Goal: Information Seeking & Learning: Find specific fact

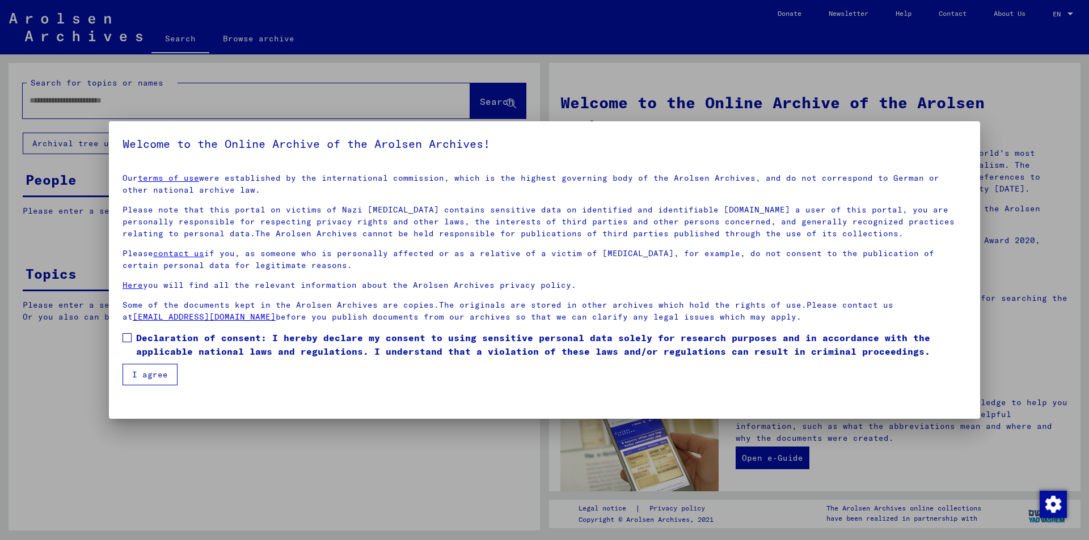
drag, startPoint x: 194, startPoint y: 333, endPoint x: 189, endPoint y: 340, distance: 8.2
click at [195, 333] on span "Declaration of consent: I hereby declare my consent to using sensitive personal…" at bounding box center [551, 344] width 830 height 27
click at [163, 367] on button "I agree" at bounding box center [149, 375] width 55 height 22
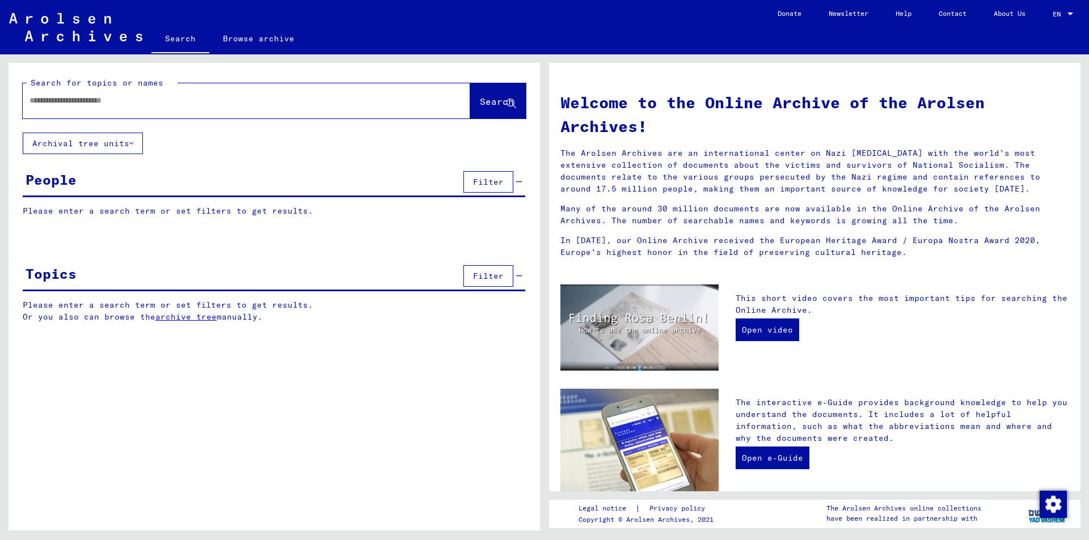
click at [142, 101] on input "text" at bounding box center [232, 101] width 407 height 12
type input "*"
type input "**********"
click at [480, 107] on span "Search" at bounding box center [497, 101] width 34 height 11
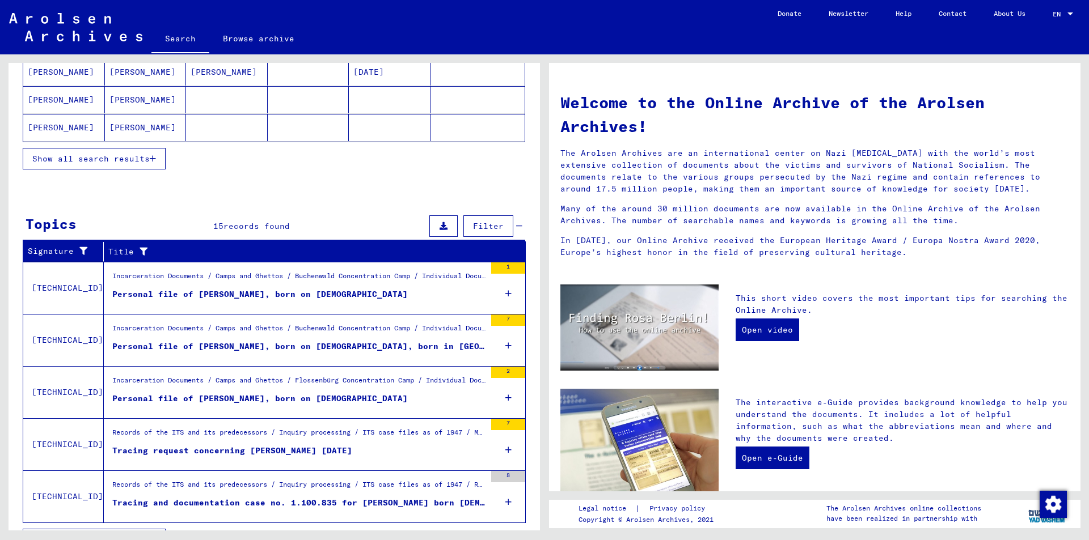
scroll to position [253, 0]
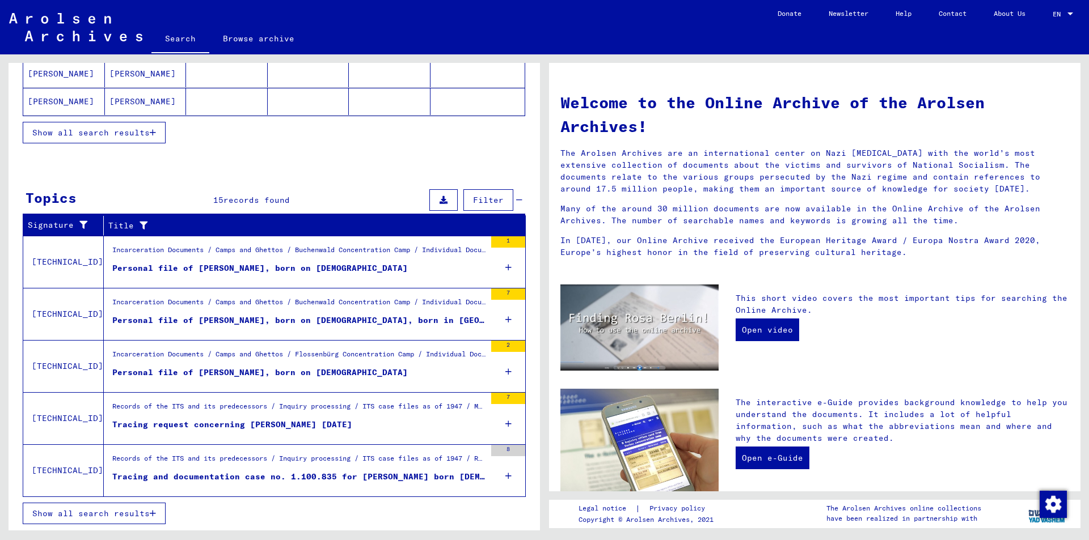
click at [406, 468] on div "Records of the ITS and its predecessors / Inquiry processing / ITS case files a…" at bounding box center [298, 462] width 373 height 16
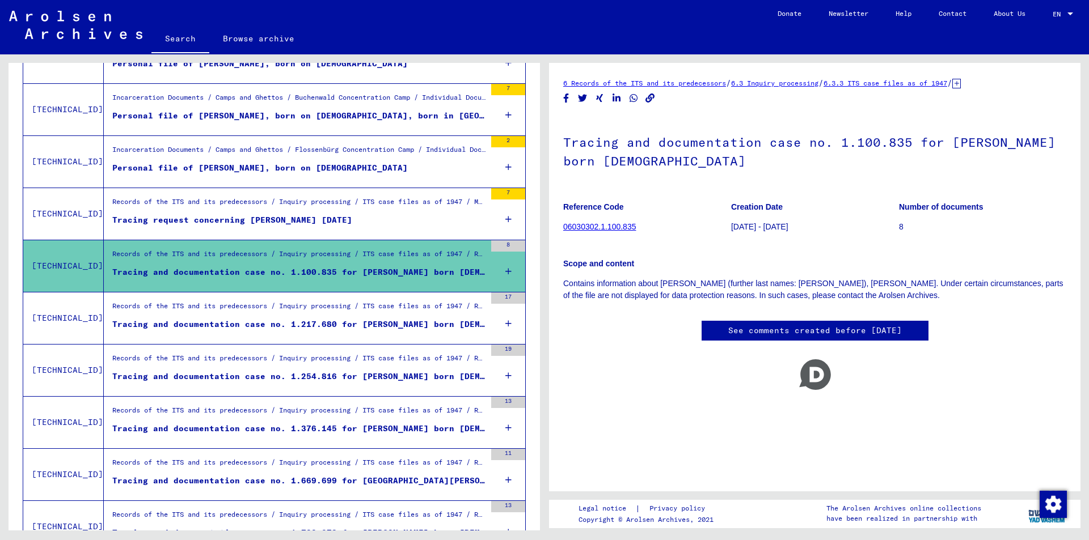
click at [390, 319] on div "Tracing and documentation case no. 1.217.680 for [PERSON_NAME] born [DEMOGRAPHI…" at bounding box center [298, 325] width 373 height 12
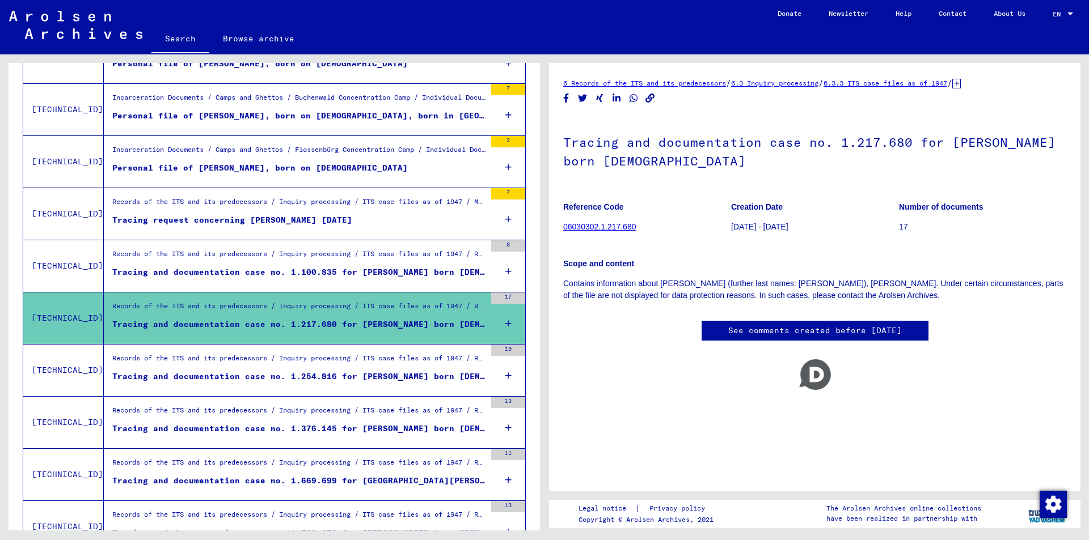
click at [405, 380] on div "Tracing and documentation case no. 1.254.816 for [PERSON_NAME] born [DEMOGRAPHI…" at bounding box center [298, 377] width 373 height 12
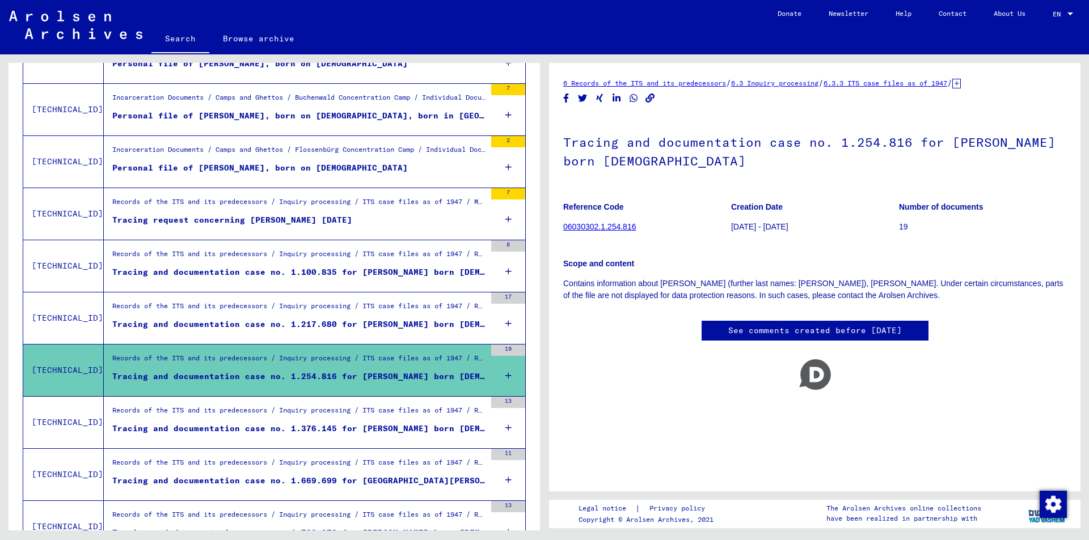
drag, startPoint x: 411, startPoint y: 421, endPoint x: 414, endPoint y: 415, distance: 7.1
click at [411, 420] on div "Records of the ITS and its predecessors / Inquiry processing / ITS case files a…" at bounding box center [298, 413] width 373 height 16
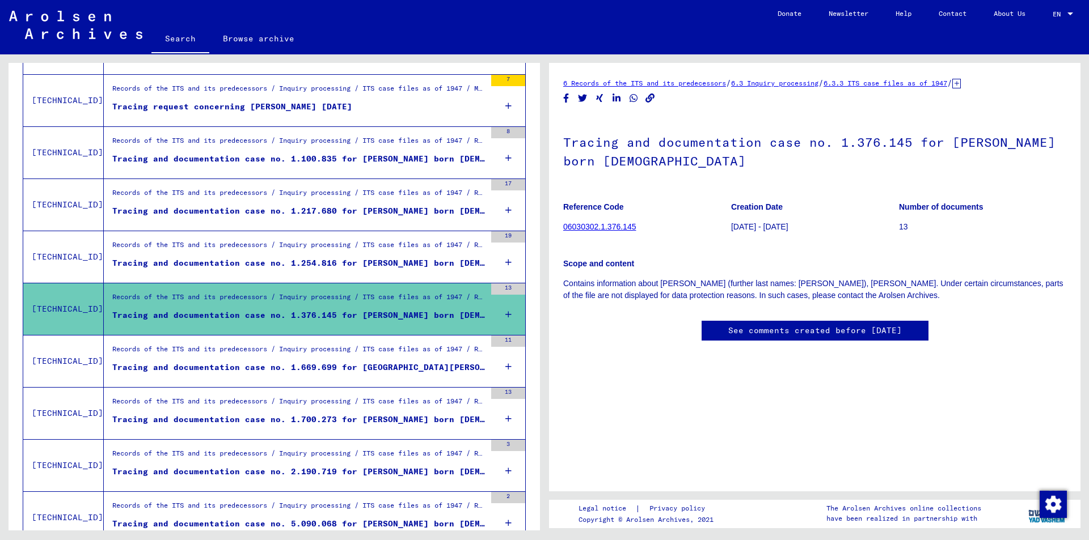
click at [425, 350] on div "Records of the ITS and its predecessors / Inquiry processing / ITS case files a…" at bounding box center [298, 352] width 373 height 16
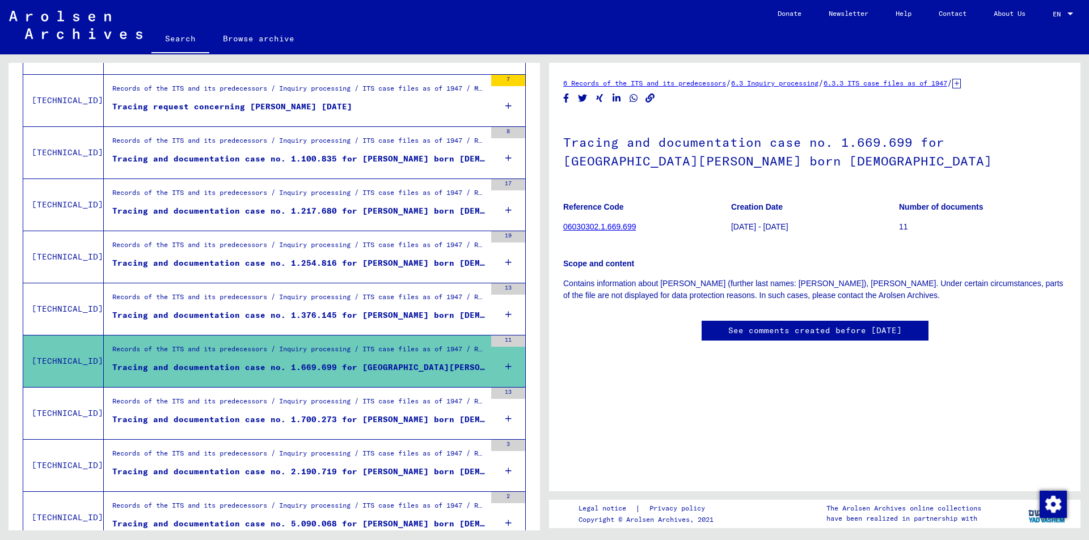
scroll to position [480, 0]
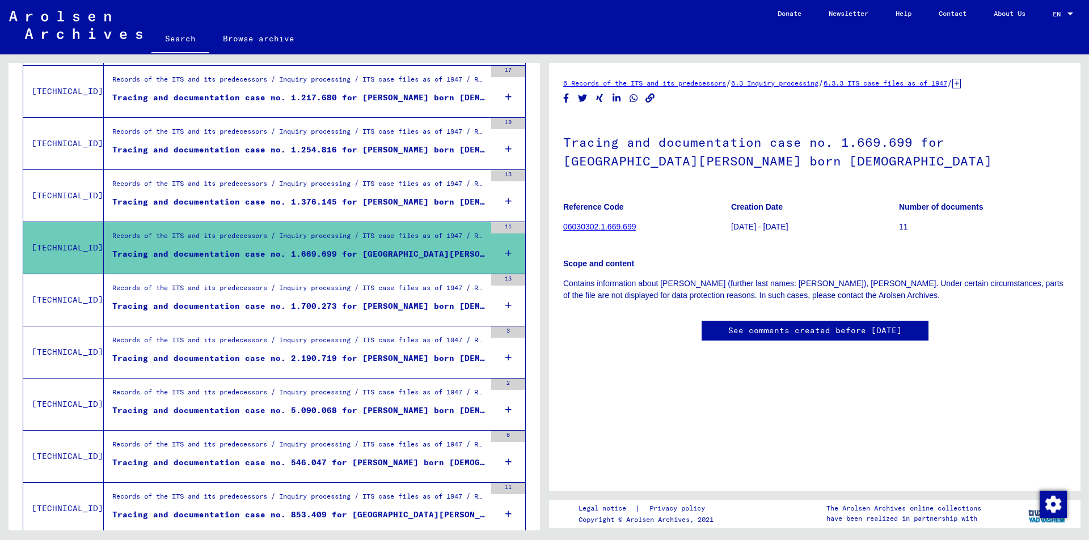
click at [417, 306] on div "Tracing and documentation case no. 1.700.273 for [PERSON_NAME] born [DEMOGRAPHI…" at bounding box center [298, 307] width 373 height 12
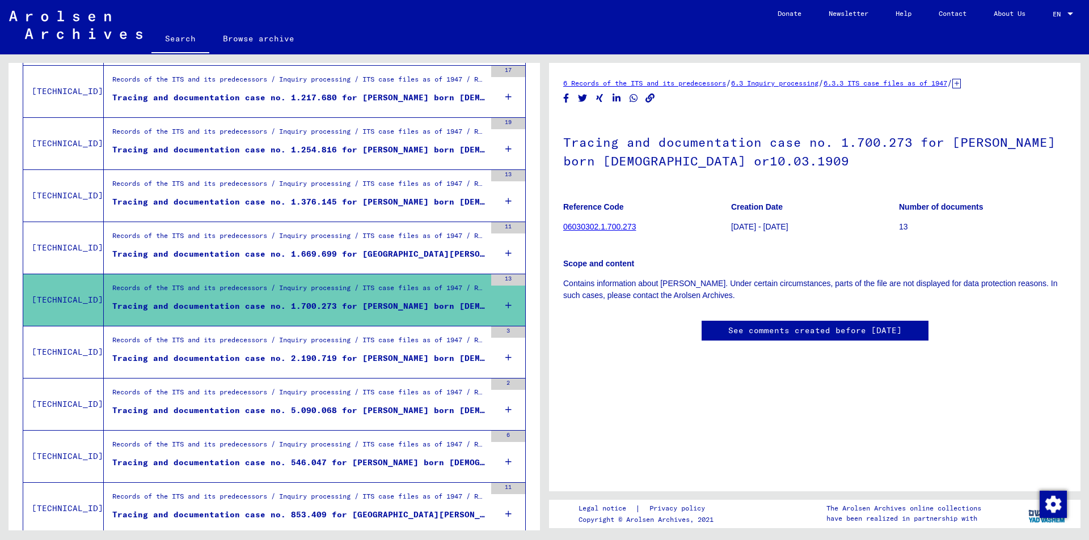
click at [418, 335] on div "Records of the ITS and its predecessors / Inquiry processing / ITS case files a…" at bounding box center [298, 343] width 373 height 16
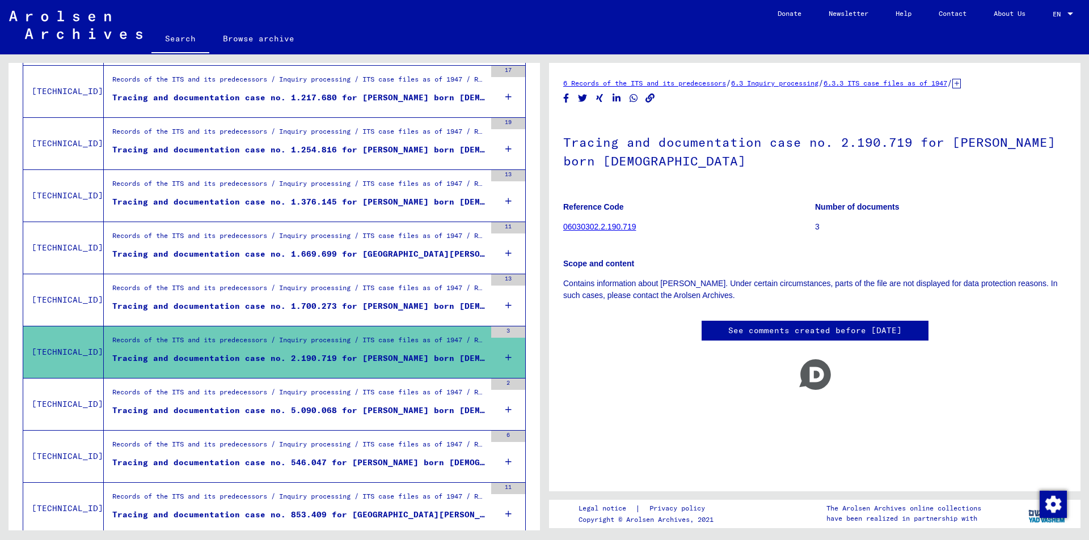
click at [394, 398] on div "Records of the ITS and its predecessors / Inquiry processing / ITS case files a…" at bounding box center [298, 395] width 373 height 16
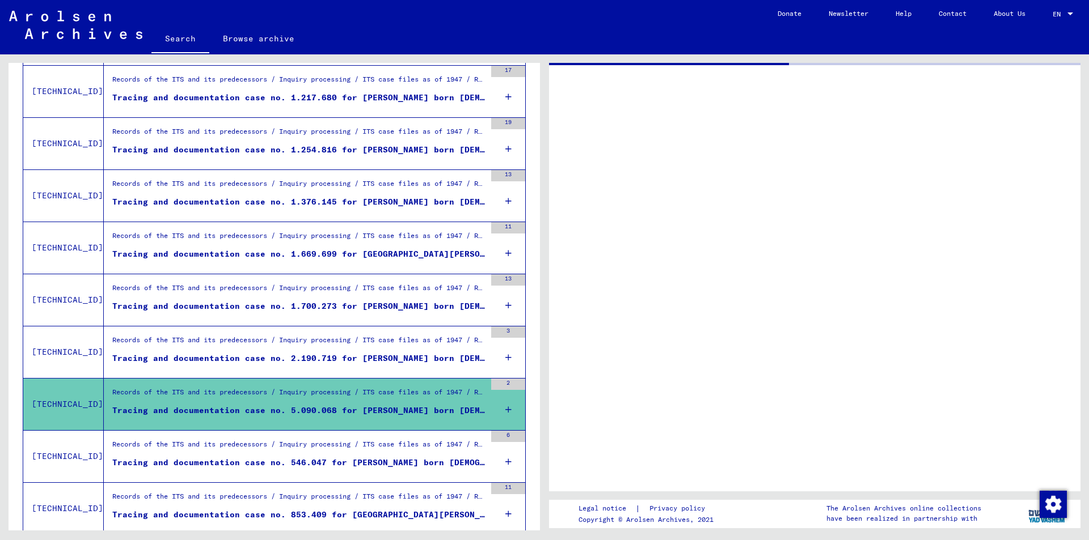
scroll to position [593, 0]
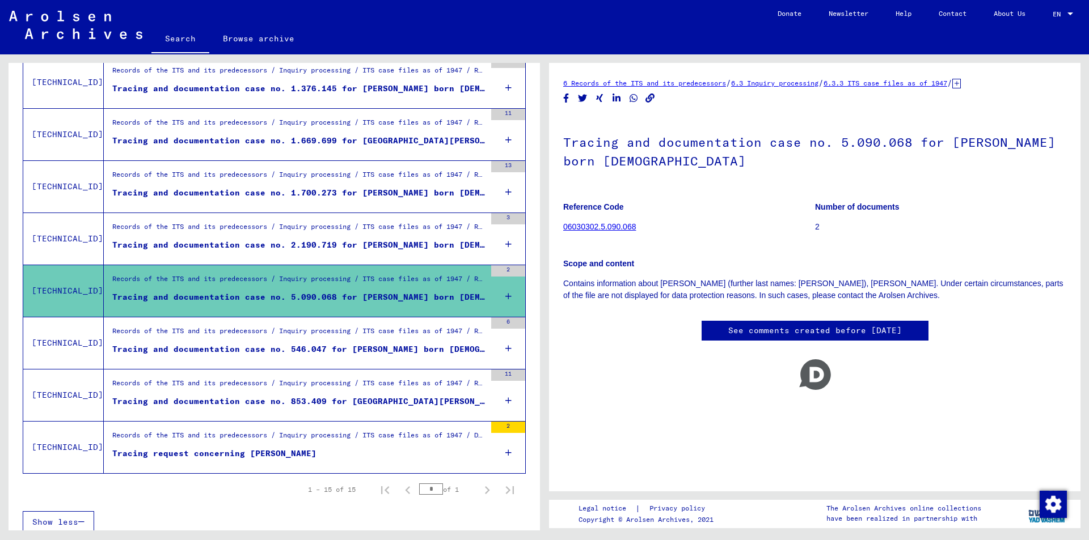
click at [387, 360] on figure "Tracing and documentation case no. 546.047 for [PERSON_NAME] born [DEMOGRAPHIC_…" at bounding box center [298, 352] width 373 height 17
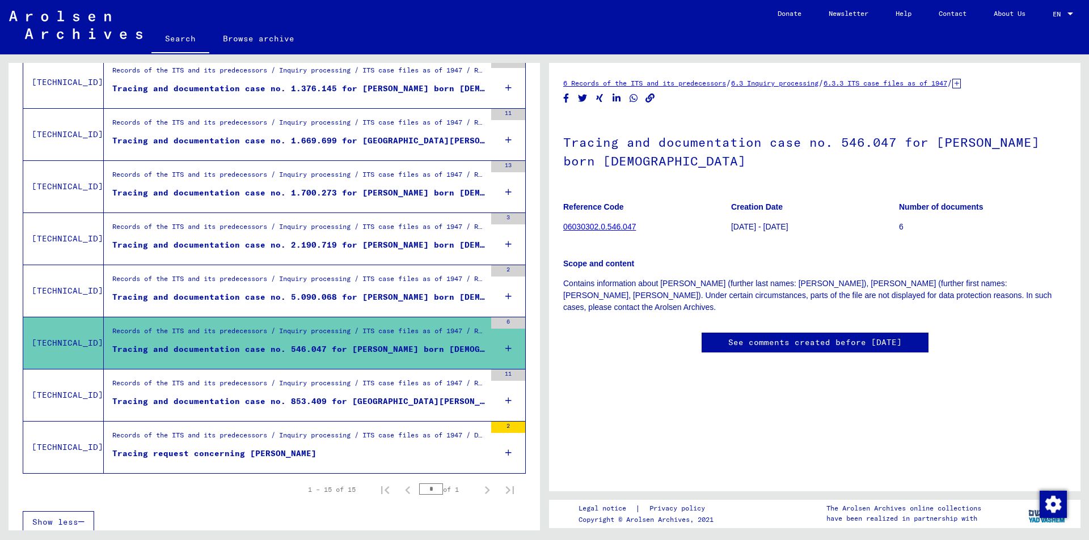
click at [379, 383] on div "Records of the ITS and its predecessors / Inquiry processing / ITS case files a…" at bounding box center [298, 386] width 373 height 16
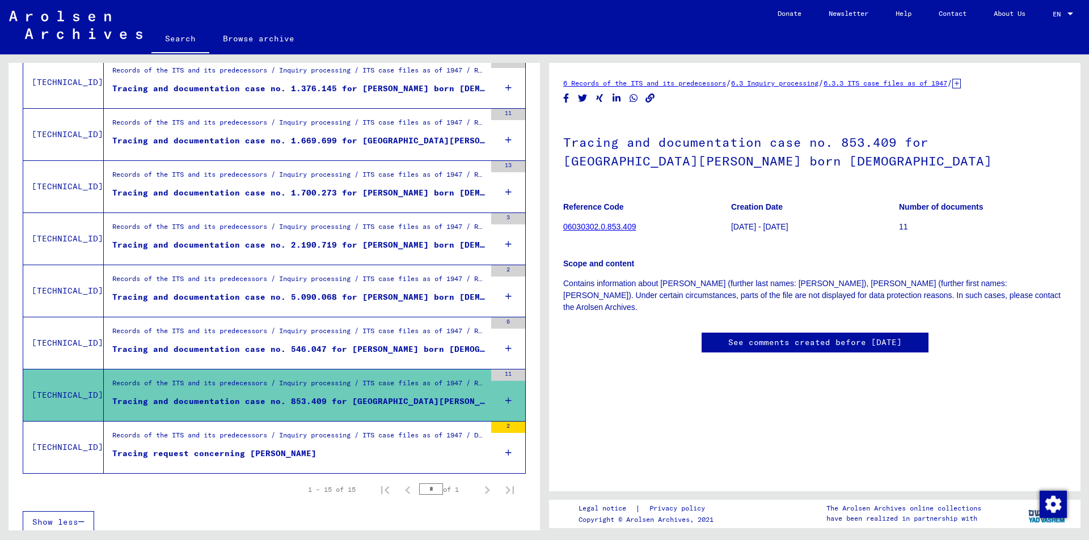
click at [395, 434] on div "Records of the ITS and its predecessors / Inquiry processing / ITS case files a…" at bounding box center [298, 438] width 373 height 16
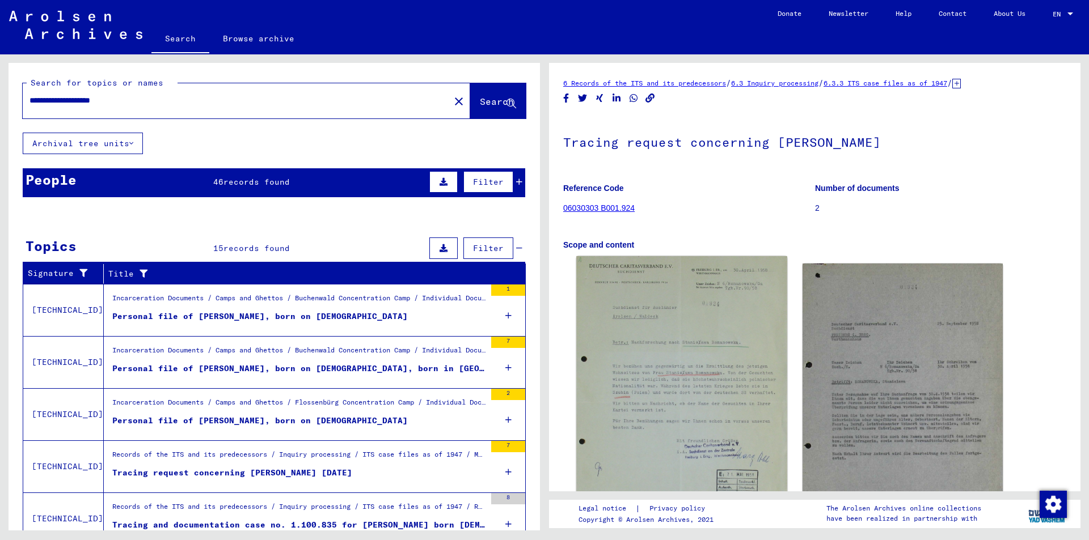
click at [644, 312] on img at bounding box center [681, 404] width 210 height 296
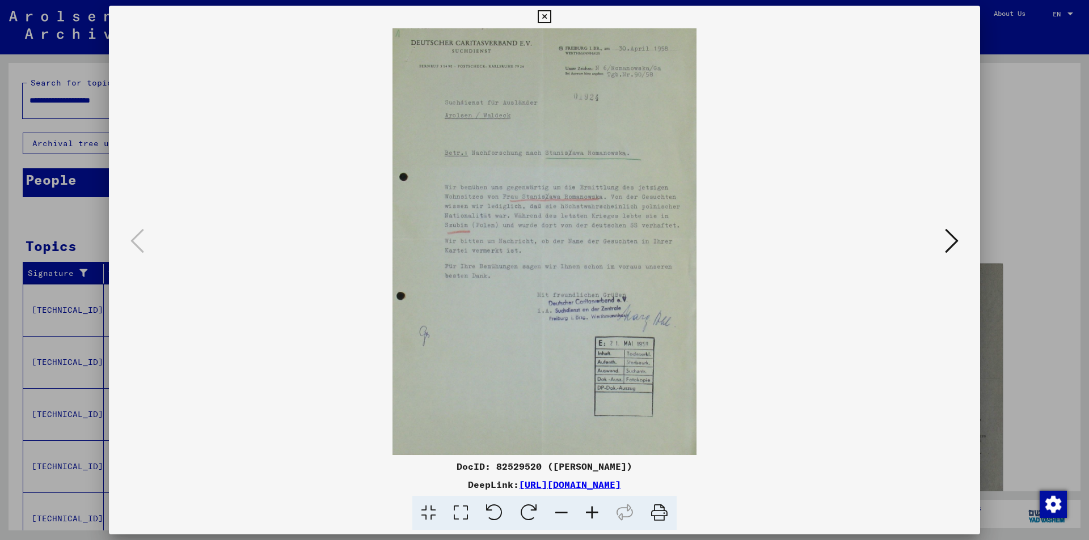
click at [588, 510] on icon at bounding box center [592, 513] width 31 height 35
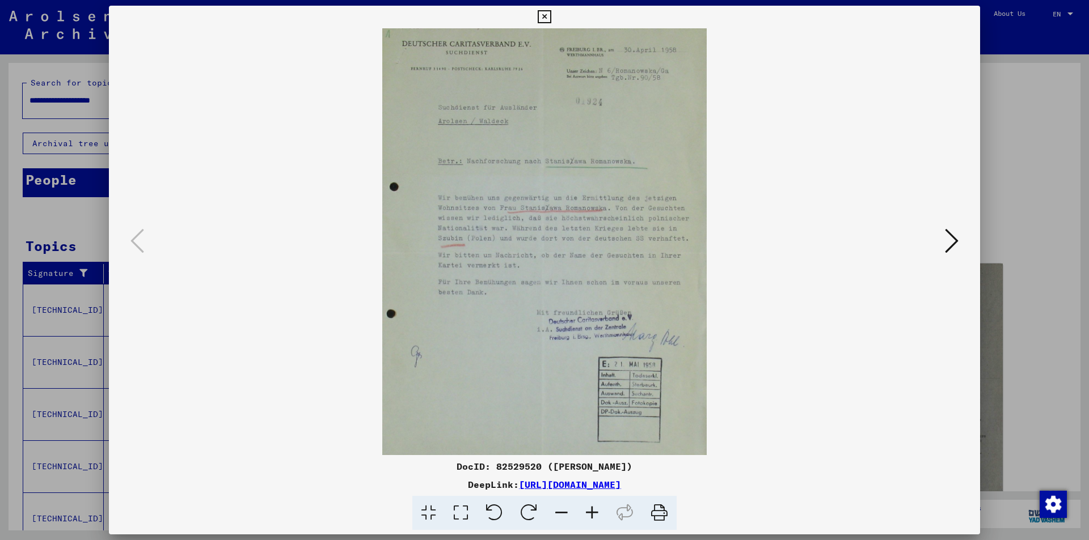
click at [590, 510] on icon at bounding box center [592, 513] width 31 height 35
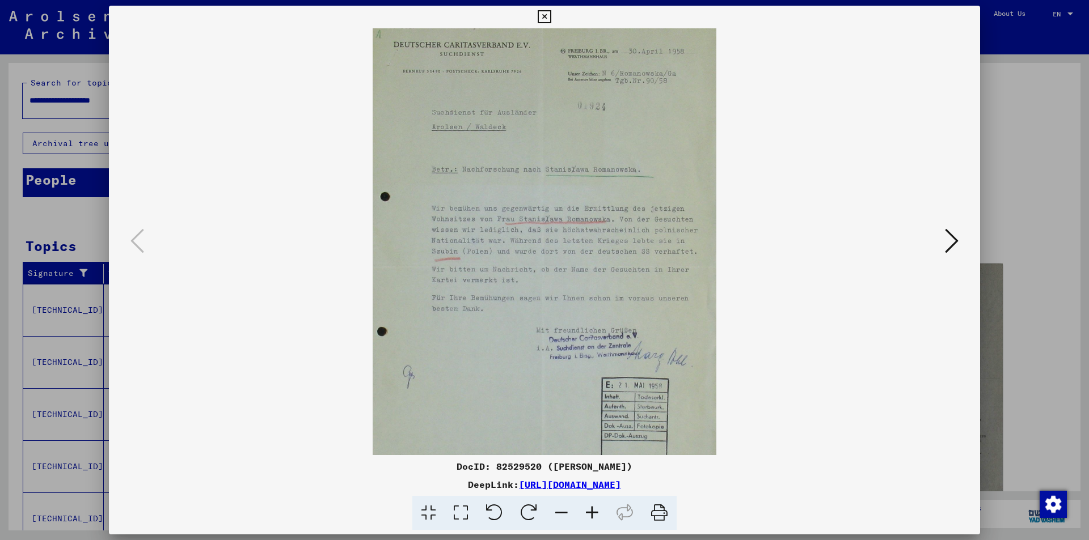
click at [590, 510] on icon at bounding box center [592, 513] width 31 height 35
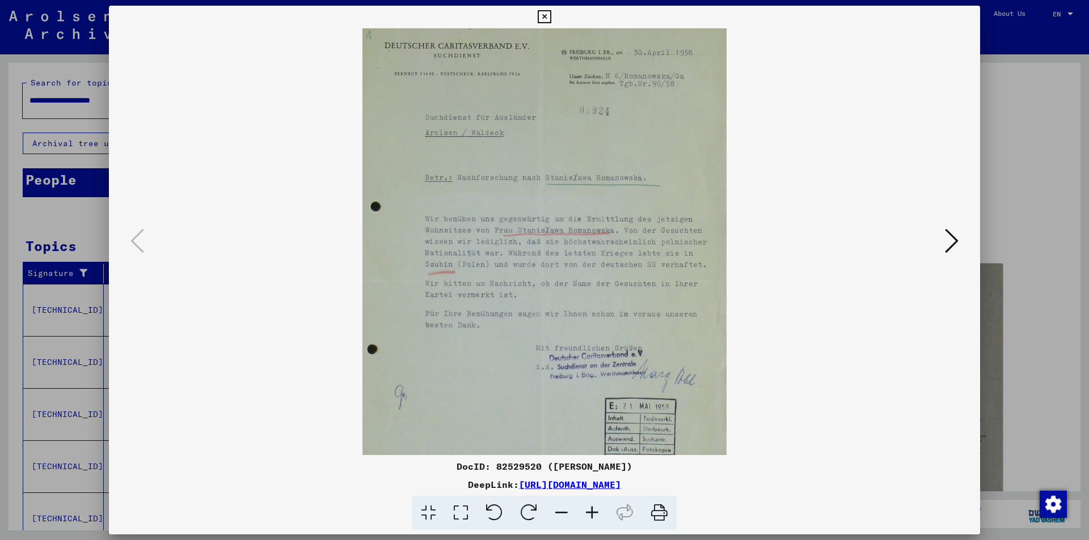
click at [590, 510] on icon at bounding box center [592, 513] width 31 height 35
click at [589, 510] on icon at bounding box center [592, 513] width 31 height 35
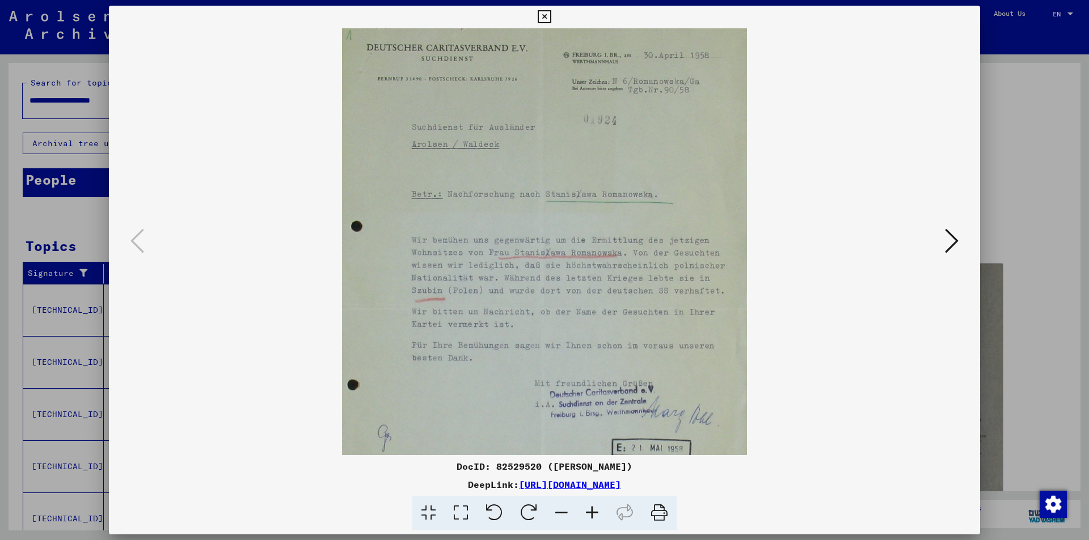
click at [588, 510] on icon at bounding box center [592, 513] width 31 height 35
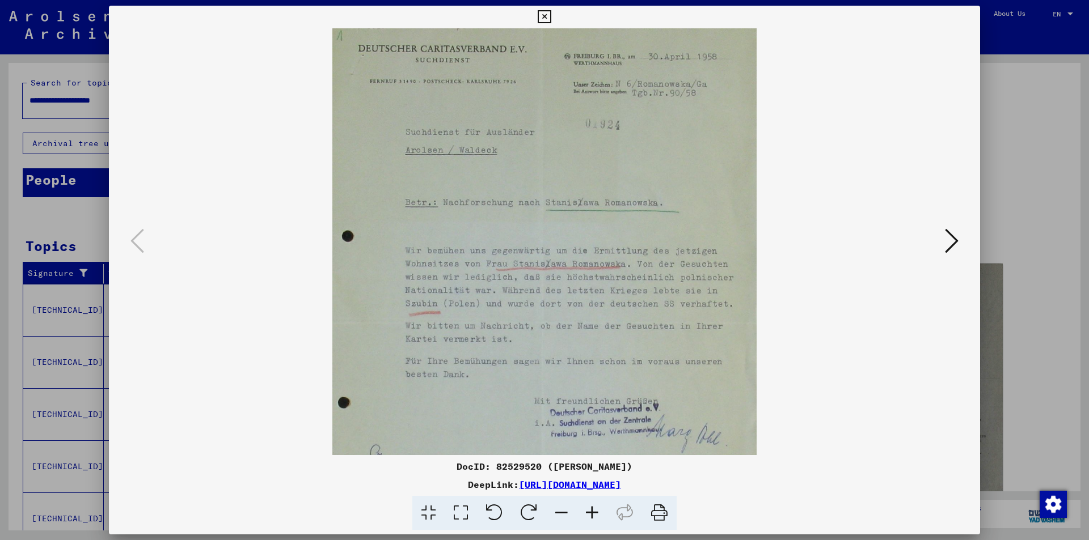
click at [588, 510] on icon at bounding box center [592, 513] width 31 height 35
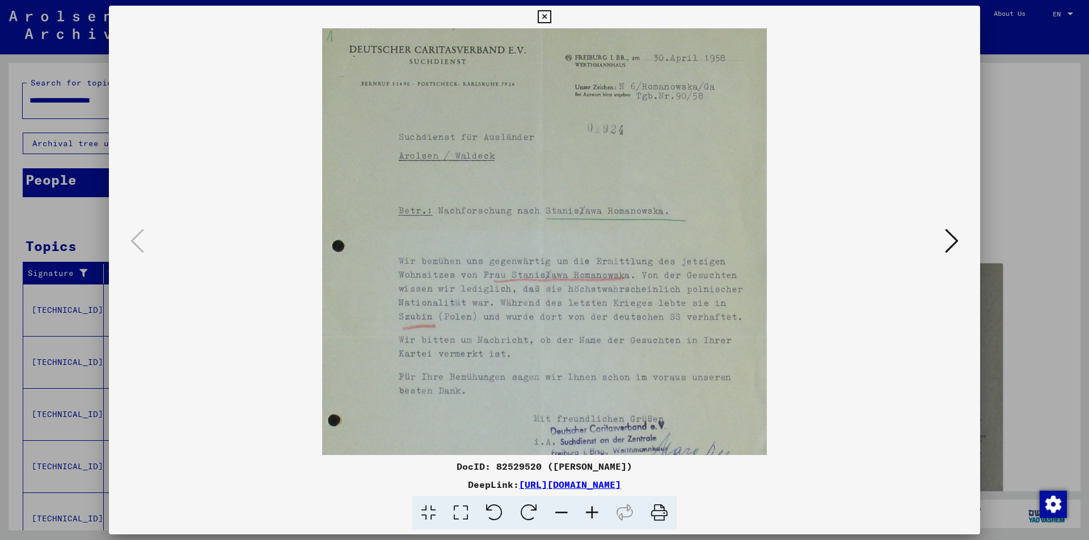
click at [588, 510] on icon at bounding box center [592, 513] width 31 height 35
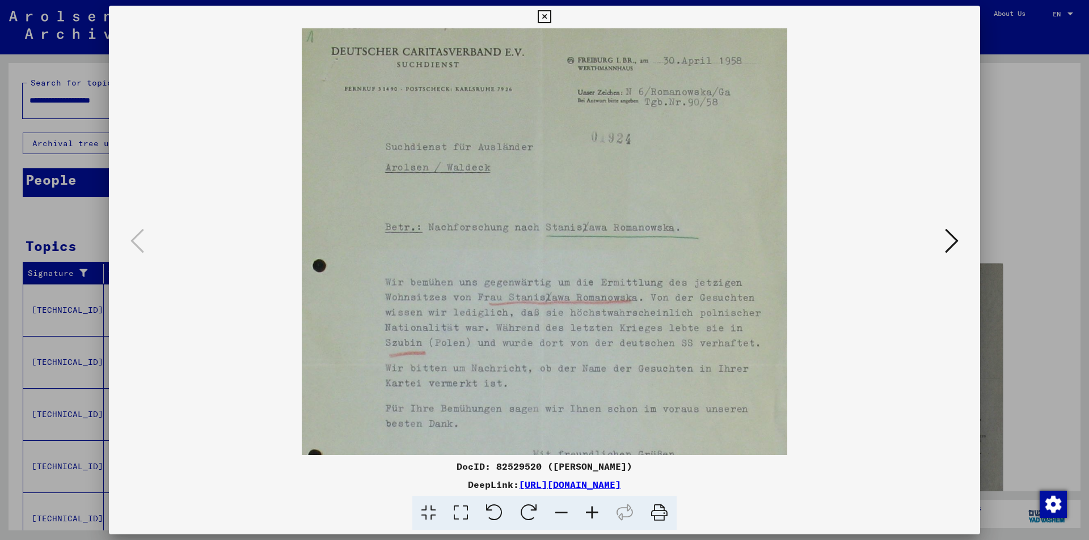
click at [588, 510] on icon at bounding box center [592, 513] width 31 height 35
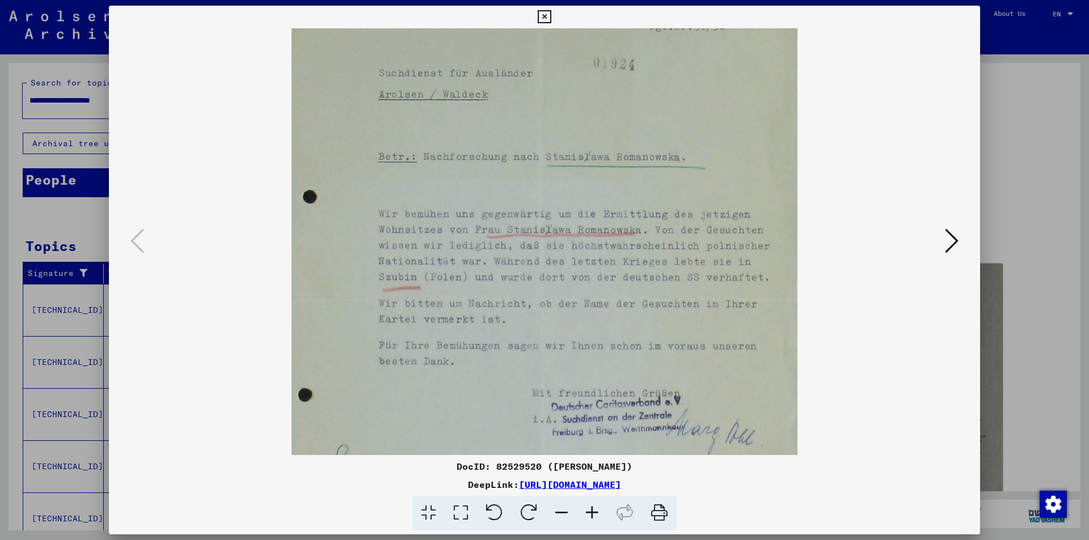
scroll to position [84, 0]
drag, startPoint x: 708, startPoint y: 309, endPoint x: 731, endPoint y: 264, distance: 50.2
click at [731, 264] on img at bounding box center [543, 299] width 505 height 711
click at [563, 508] on icon at bounding box center [561, 513] width 31 height 35
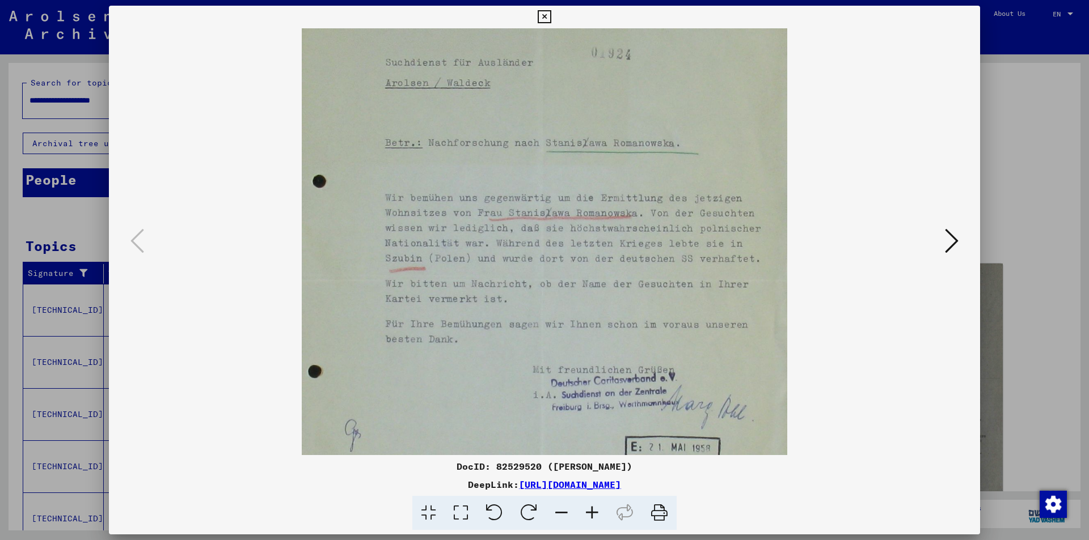
click at [563, 508] on icon at bounding box center [561, 513] width 31 height 35
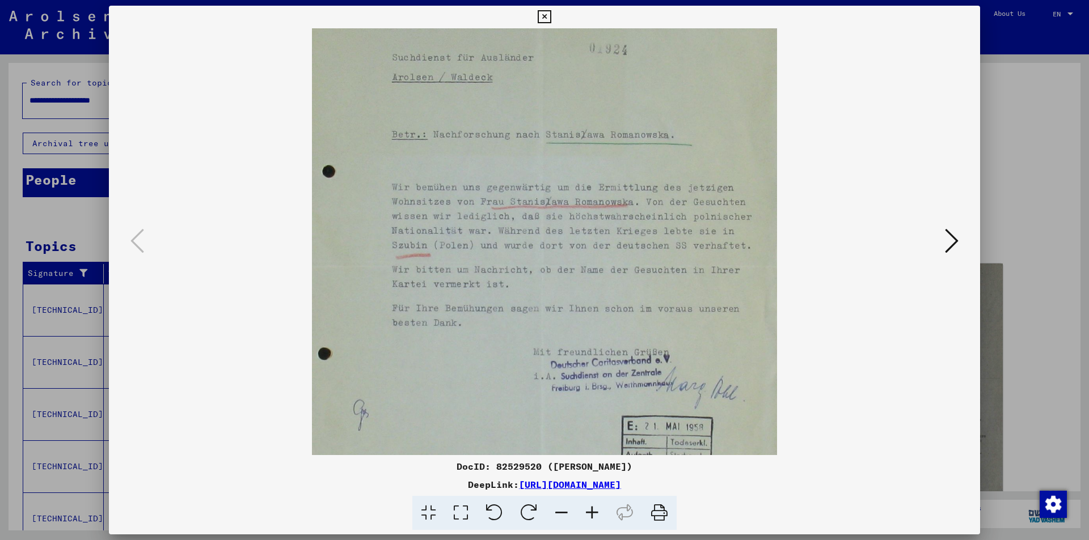
click at [564, 508] on icon at bounding box center [561, 513] width 31 height 35
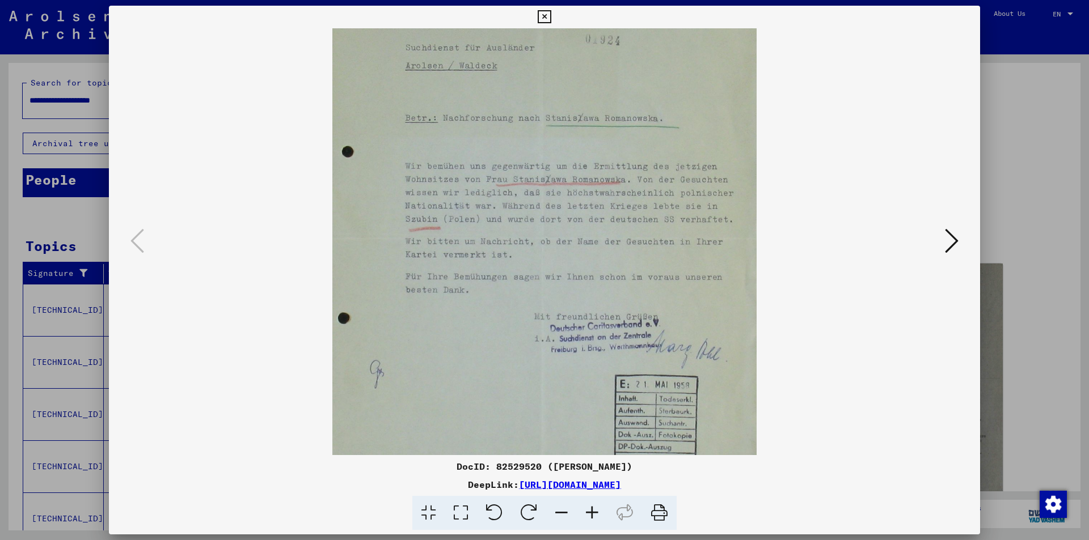
click at [564, 508] on icon at bounding box center [561, 513] width 31 height 35
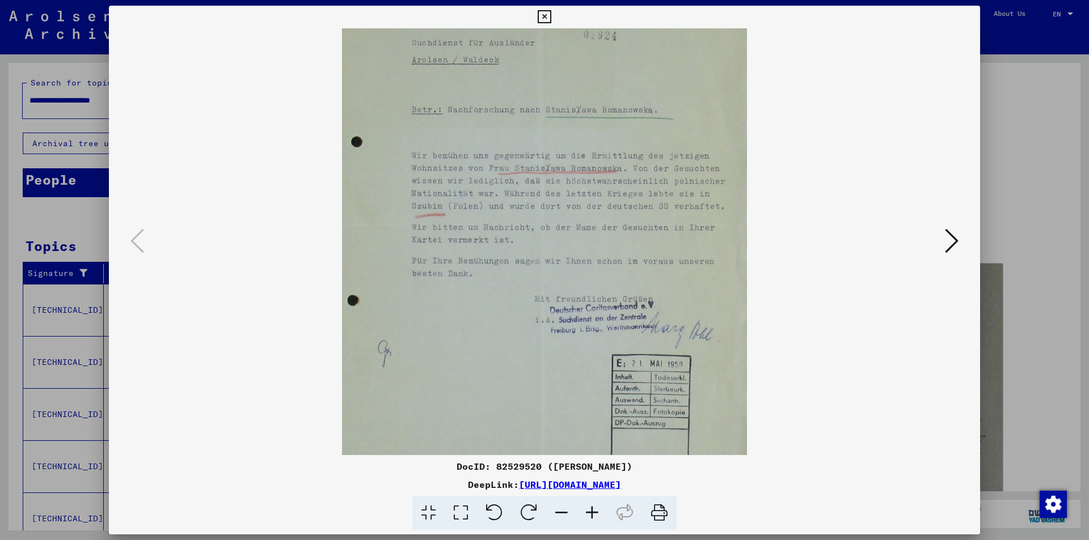
click at [564, 508] on icon at bounding box center [561, 513] width 31 height 35
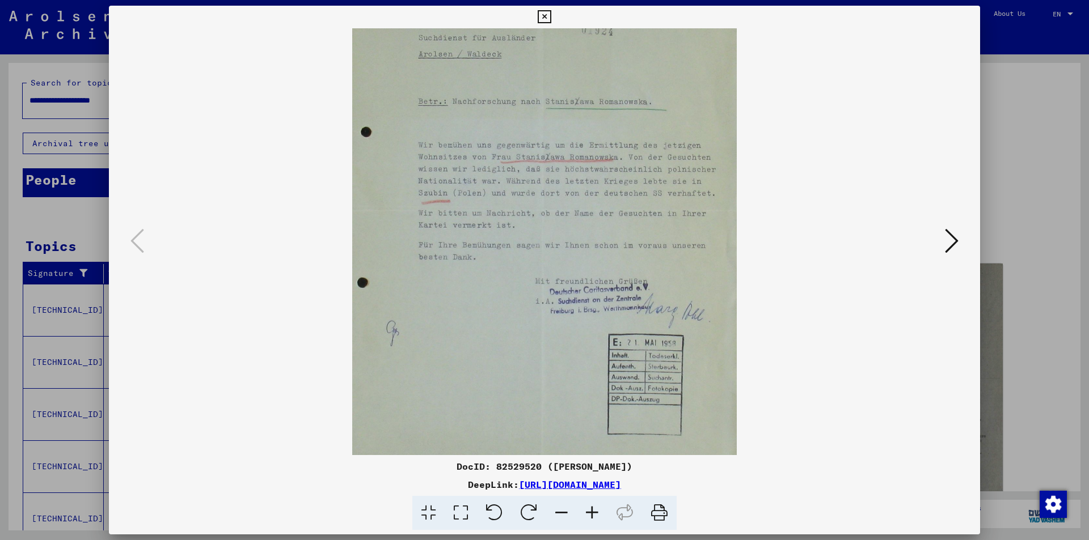
drag, startPoint x: 564, startPoint y: 502, endPoint x: 561, endPoint y: 496, distance: 6.9
click at [564, 501] on icon at bounding box center [561, 513] width 31 height 35
click at [561, 495] on div "DocID: 82529520 ([PERSON_NAME]) DeepLink: [URL][DOMAIN_NAME]" at bounding box center [544, 495] width 871 height 71
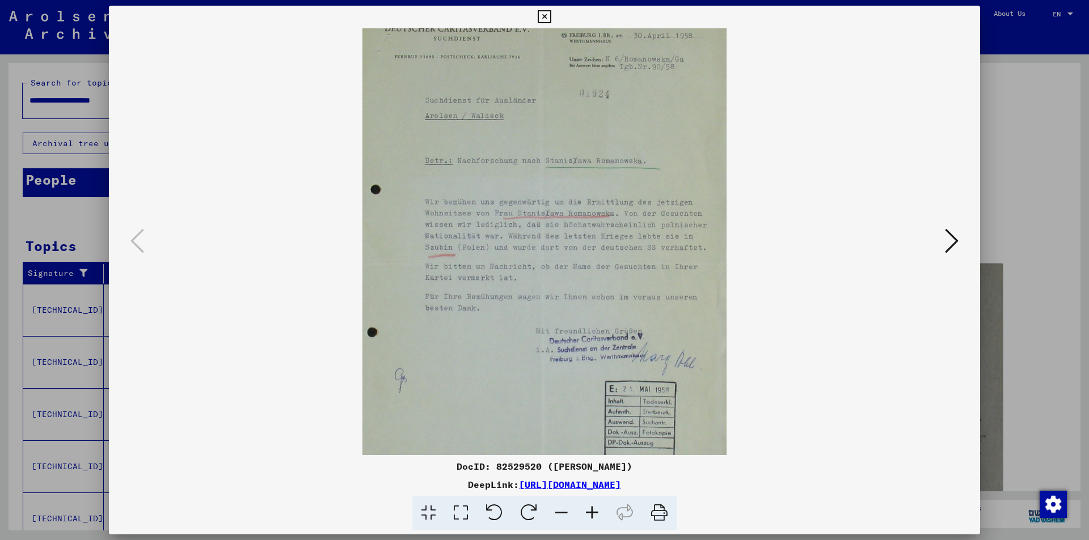
drag, startPoint x: 576, startPoint y: 348, endPoint x: 583, endPoint y: 372, distance: 24.8
click at [583, 372] on img at bounding box center [544, 267] width 364 height 512
click at [569, 506] on icon at bounding box center [561, 513] width 31 height 35
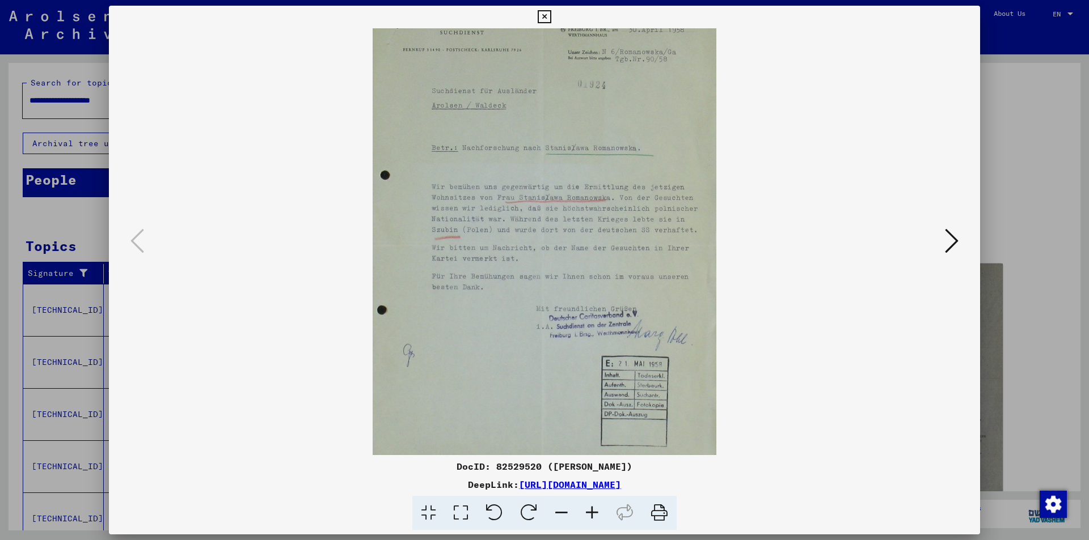
click at [569, 506] on icon at bounding box center [561, 513] width 31 height 35
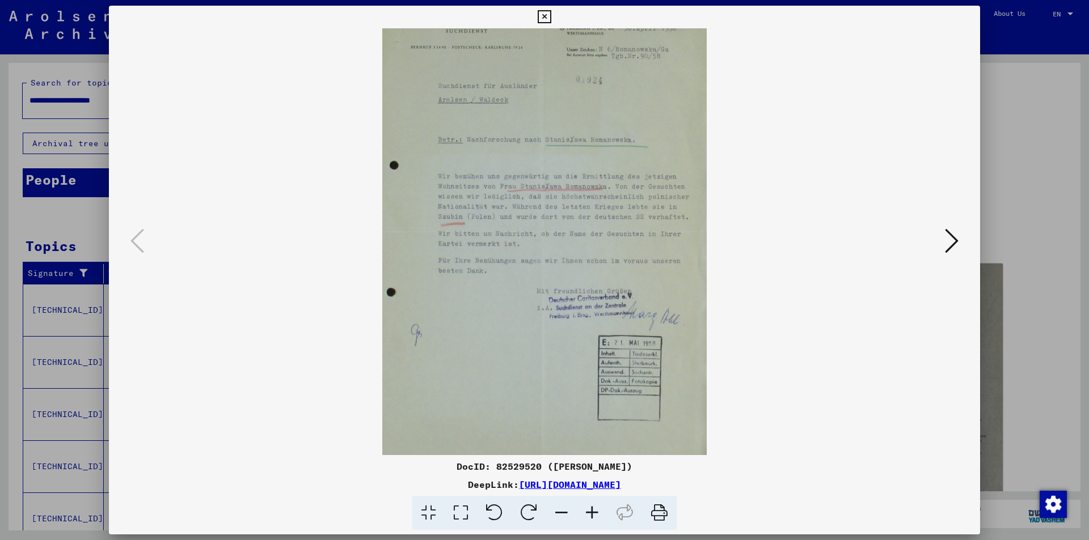
click at [569, 506] on icon at bounding box center [561, 513] width 31 height 35
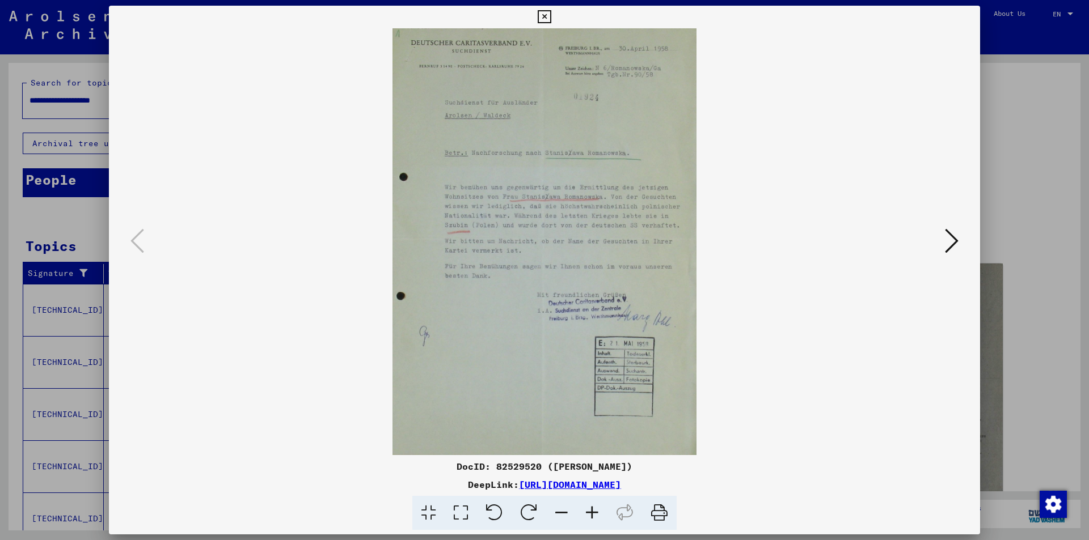
drag, startPoint x: 624, startPoint y: 328, endPoint x: 635, endPoint y: 355, distance: 29.3
click at [627, 345] on img at bounding box center [544, 241] width 304 height 427
click at [944, 230] on button at bounding box center [951, 242] width 20 height 32
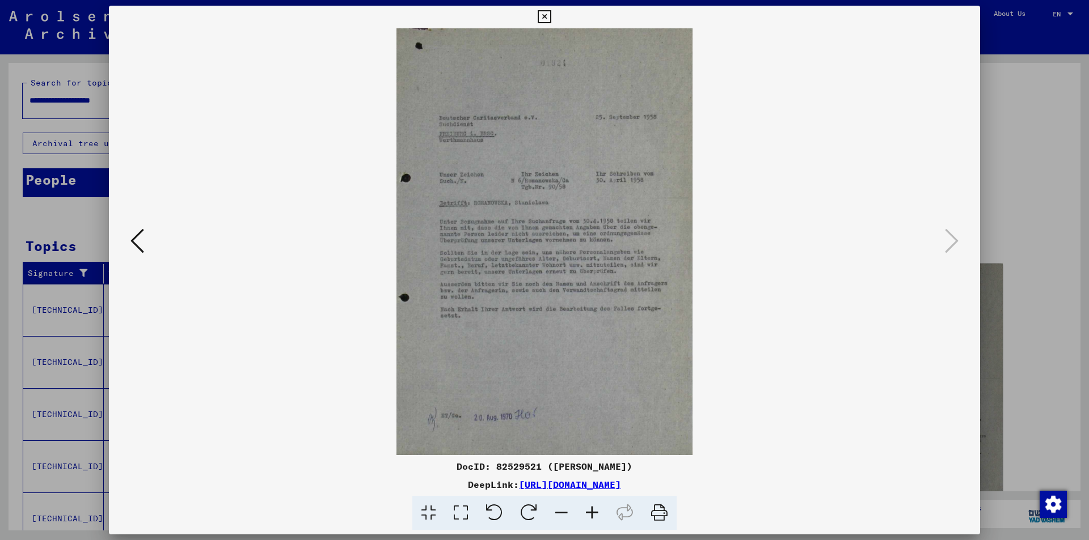
click at [145, 242] on button at bounding box center [137, 242] width 20 height 32
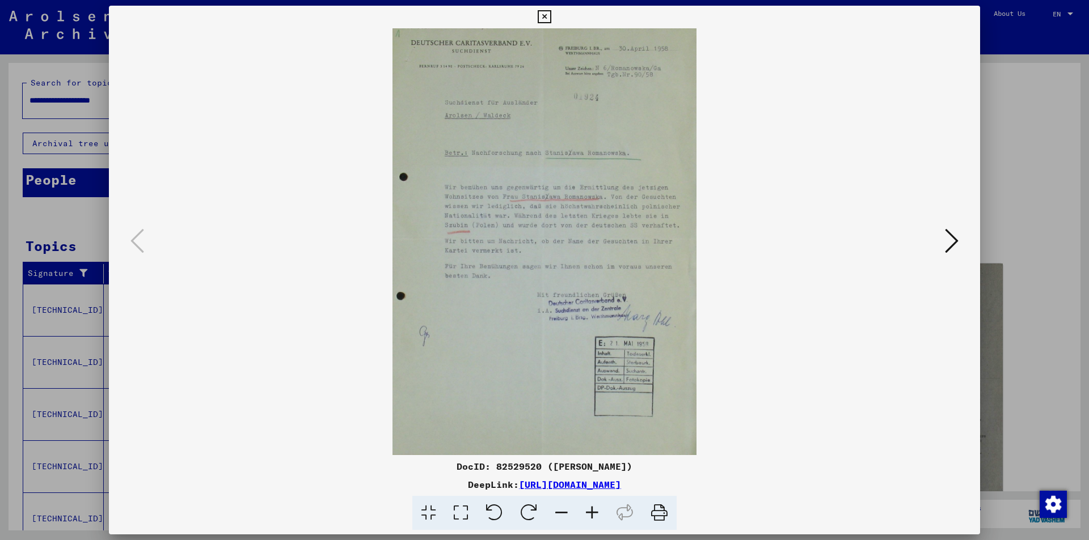
click at [947, 239] on icon at bounding box center [952, 240] width 14 height 27
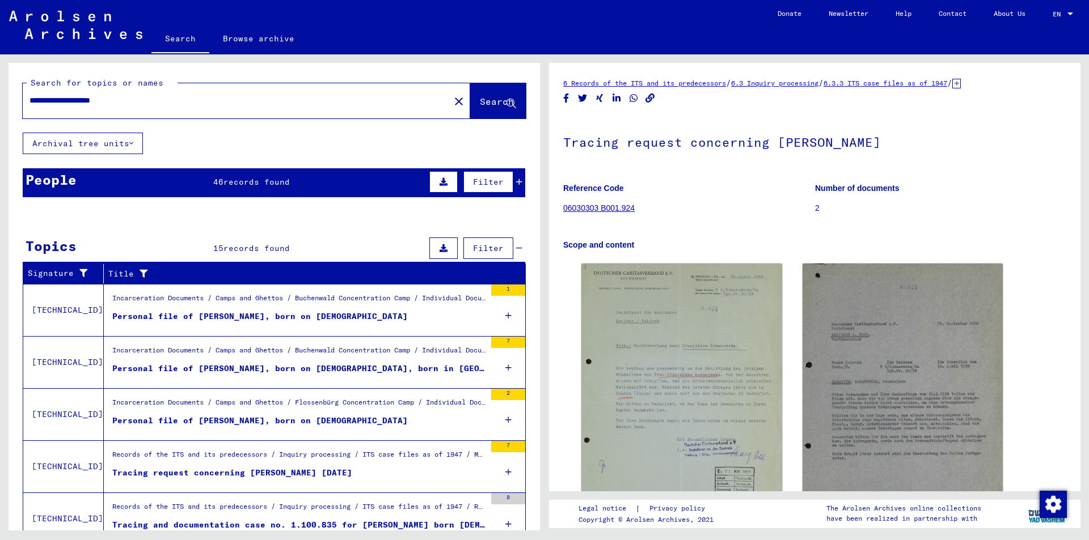
click at [297, 188] on div "People 46 records found Filter" at bounding box center [274, 182] width 502 height 29
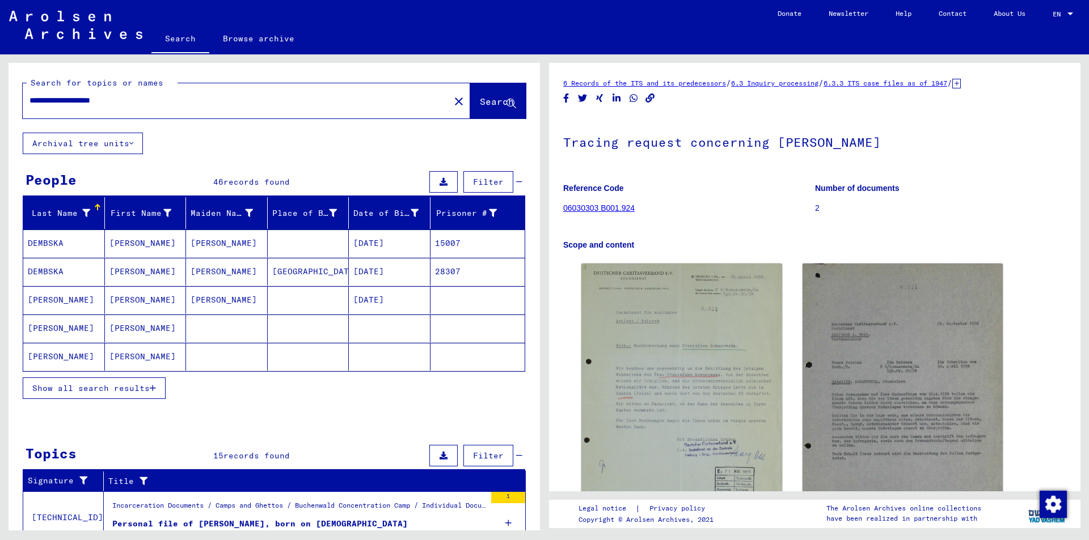
click at [298, 244] on mat-cell at bounding box center [309, 244] width 82 height 28
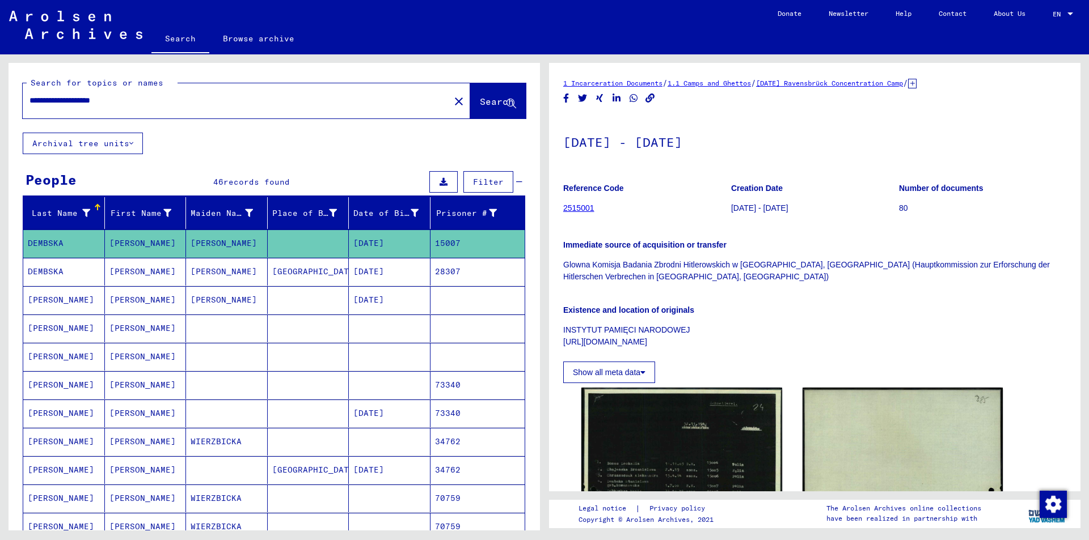
click at [193, 331] on mat-cell at bounding box center [227, 329] width 82 height 28
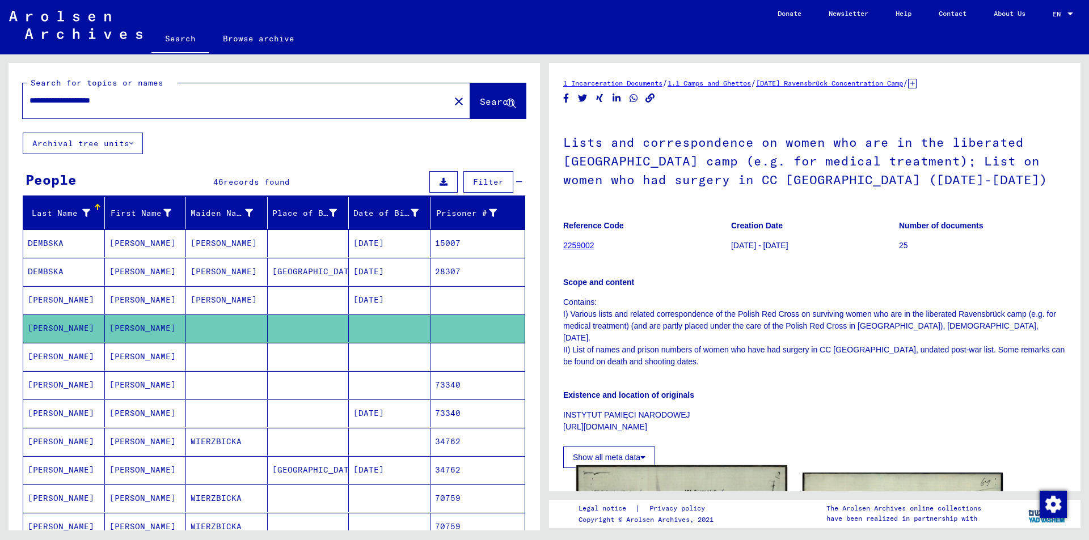
scroll to position [227, 0]
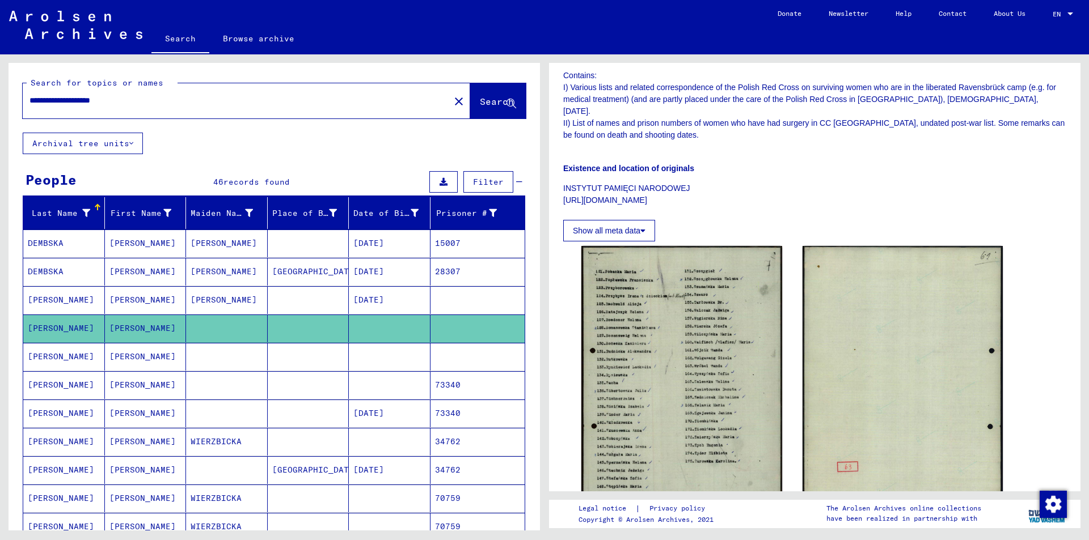
click at [307, 387] on mat-cell at bounding box center [309, 385] width 82 height 28
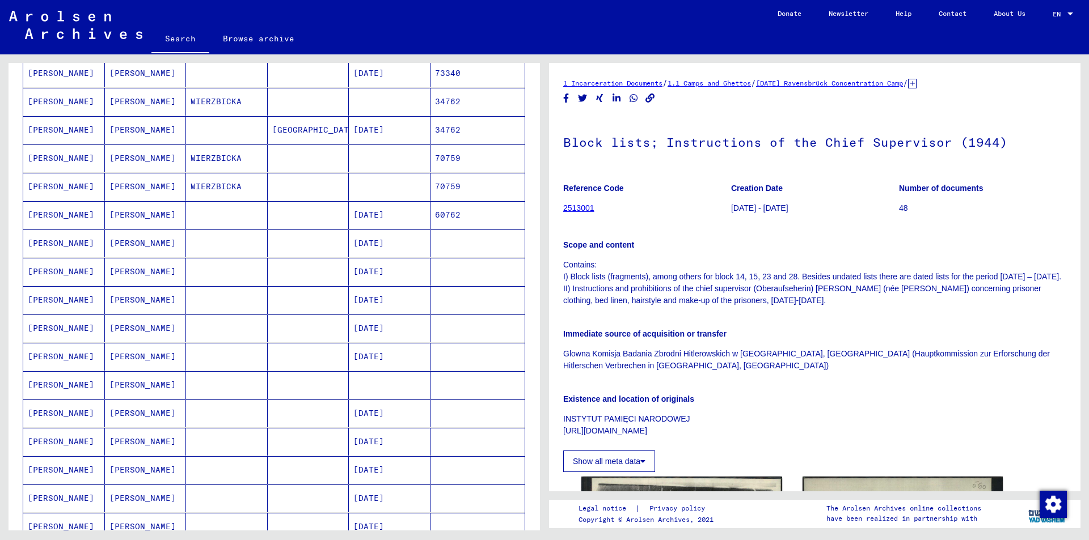
scroll to position [567, 0]
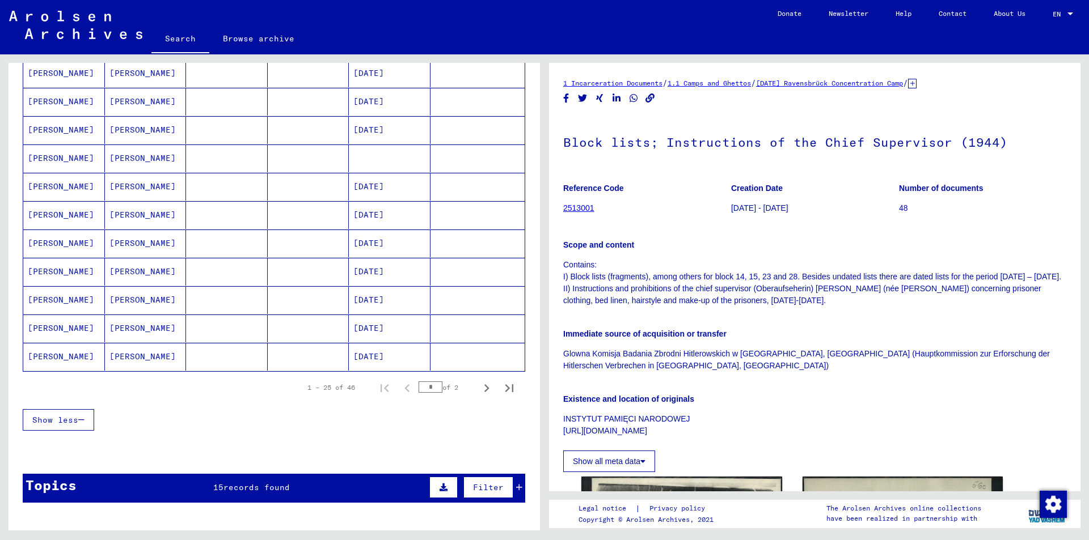
click at [399, 329] on mat-cell "[DATE]" at bounding box center [390, 329] width 82 height 28
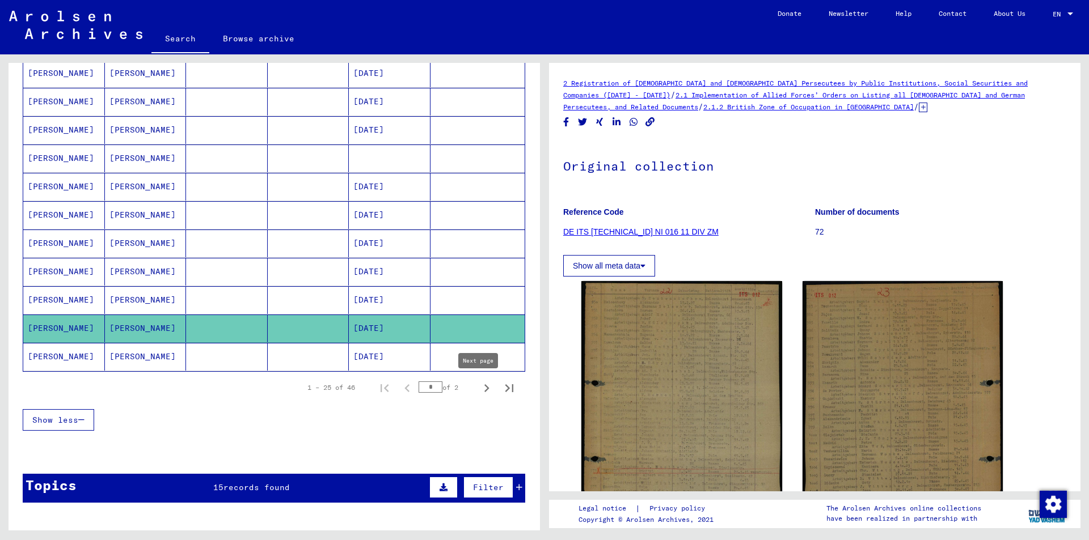
click at [479, 388] on icon "Next page" at bounding box center [487, 389] width 16 height 16
type input "*"
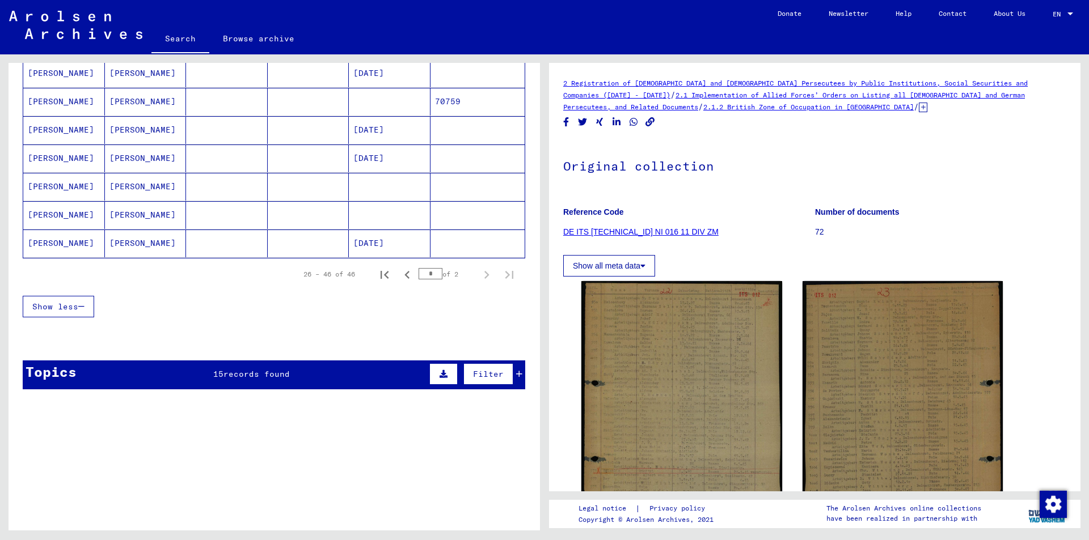
scroll to position [340, 0]
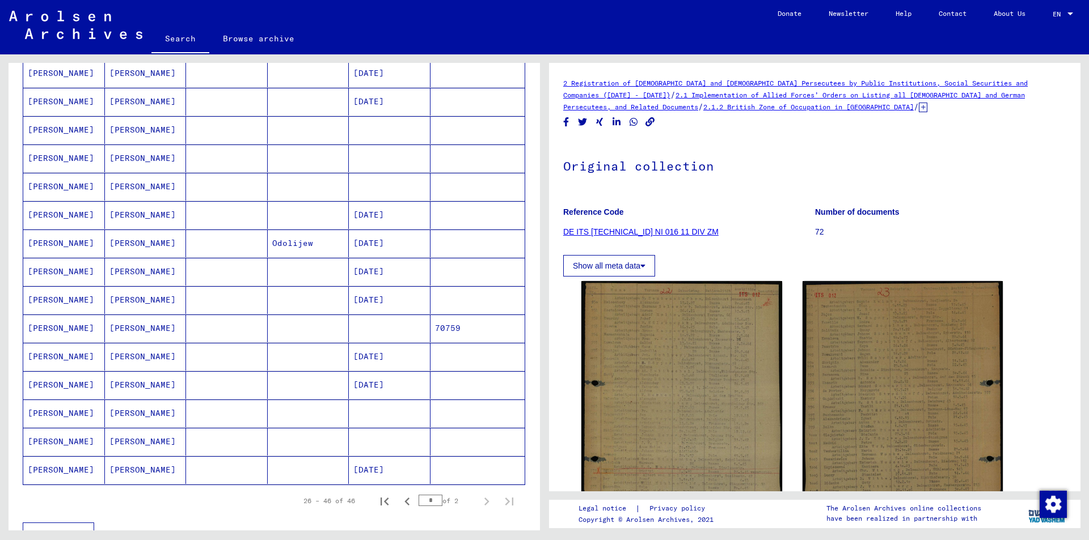
click at [379, 416] on mat-cell at bounding box center [390, 414] width 82 height 28
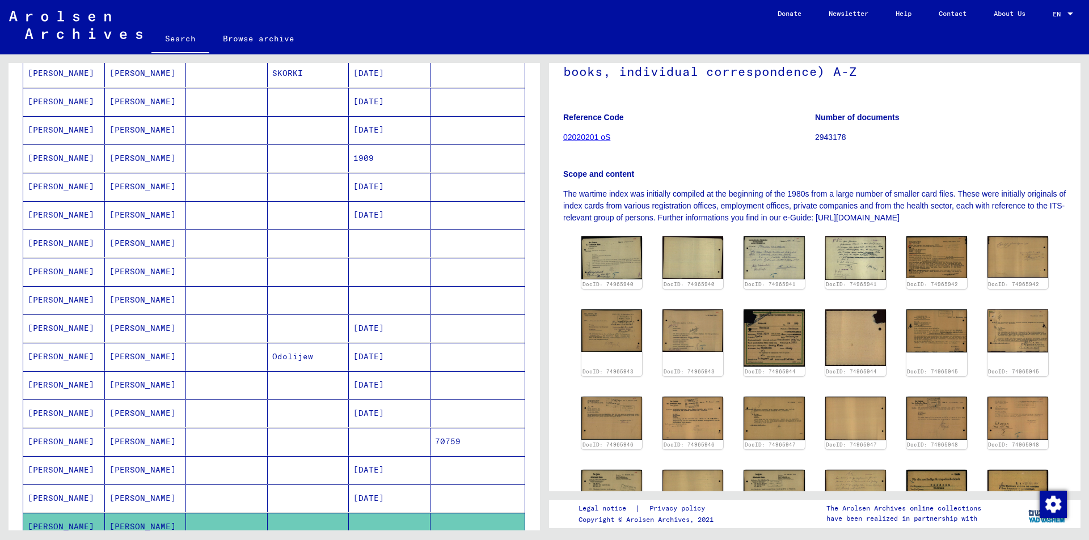
scroll to position [227, 0]
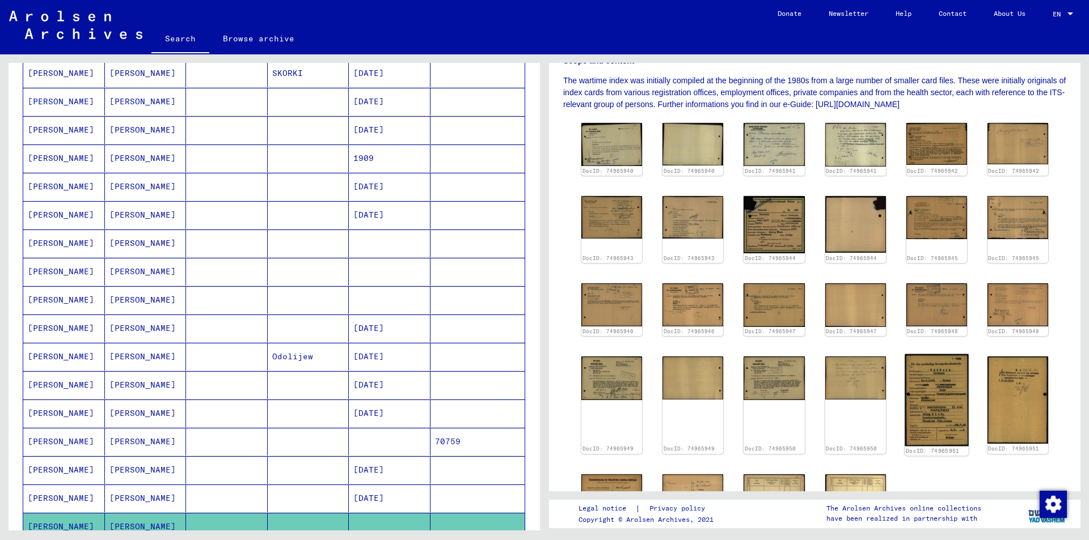
click at [906, 354] on img at bounding box center [937, 400] width 64 height 92
click at [932, 388] on img at bounding box center [937, 400] width 64 height 92
click at [852, 385] on img at bounding box center [855, 376] width 64 height 45
click at [825, 317] on img at bounding box center [855, 304] width 64 height 45
click at [784, 309] on img at bounding box center [774, 304] width 64 height 45
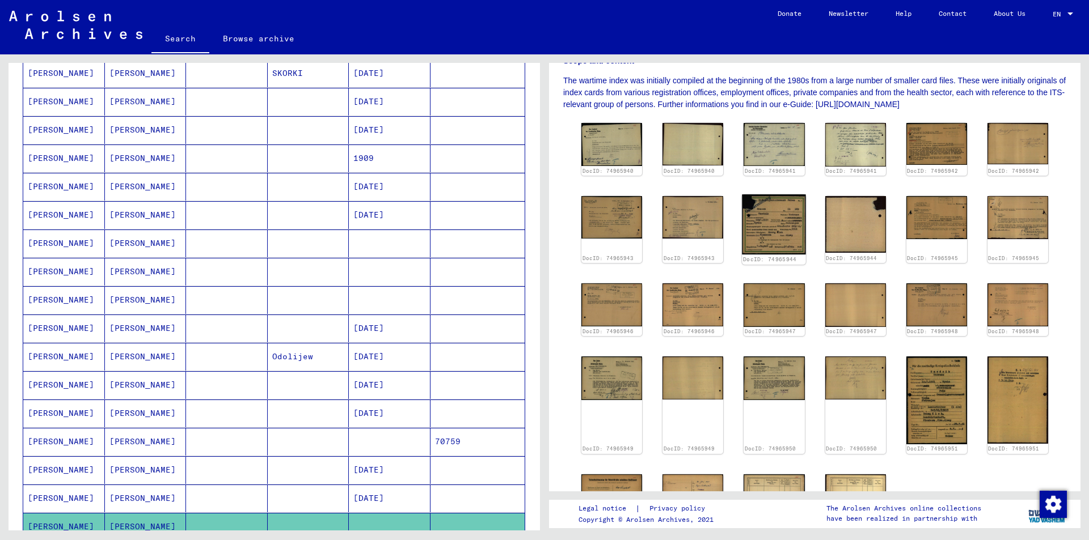
click at [757, 246] on img at bounding box center [774, 225] width 64 height 60
click at [701, 191] on div "DocID: 74965940 DocID: 74965940 DocID: 74965941 DocID: 74965941 DocID: 74965942…" at bounding box center [815, 346] width 476 height 455
click at [702, 152] on img at bounding box center [693, 144] width 64 height 44
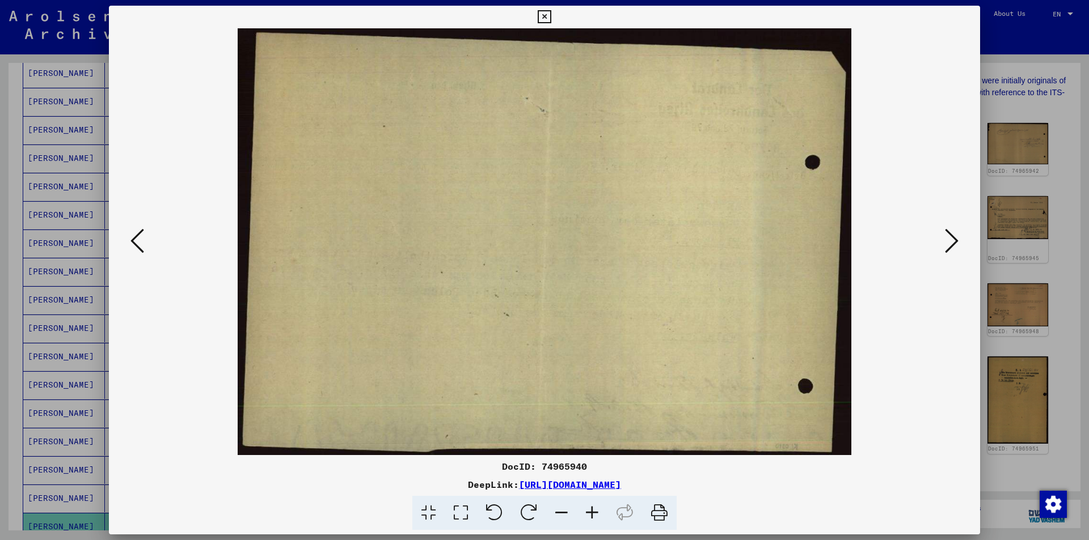
click at [760, 154] on img at bounding box center [544, 241] width 794 height 427
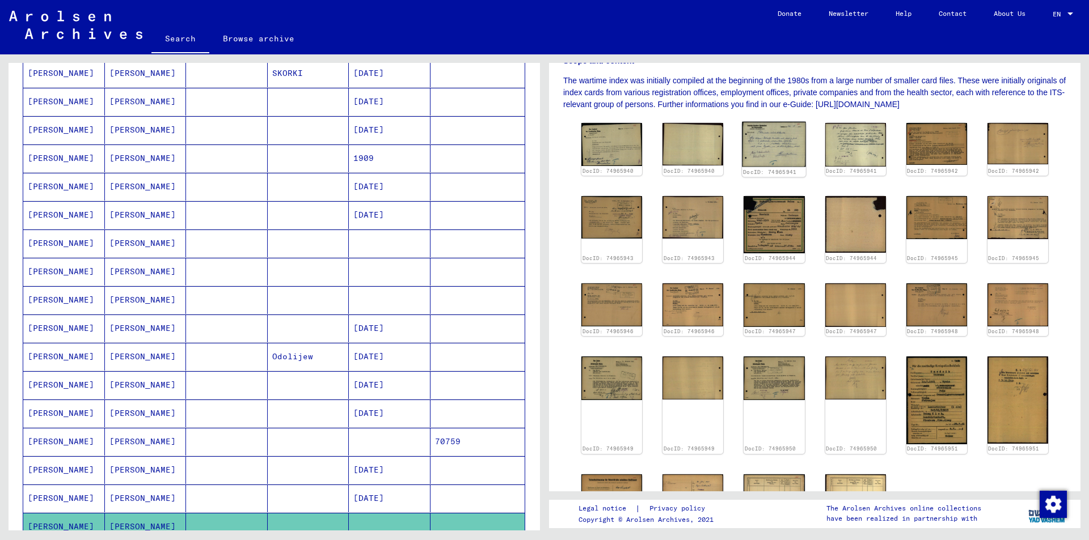
click at [760, 153] on img at bounding box center [774, 144] width 64 height 45
